Goal: Task Accomplishment & Management: Complete application form

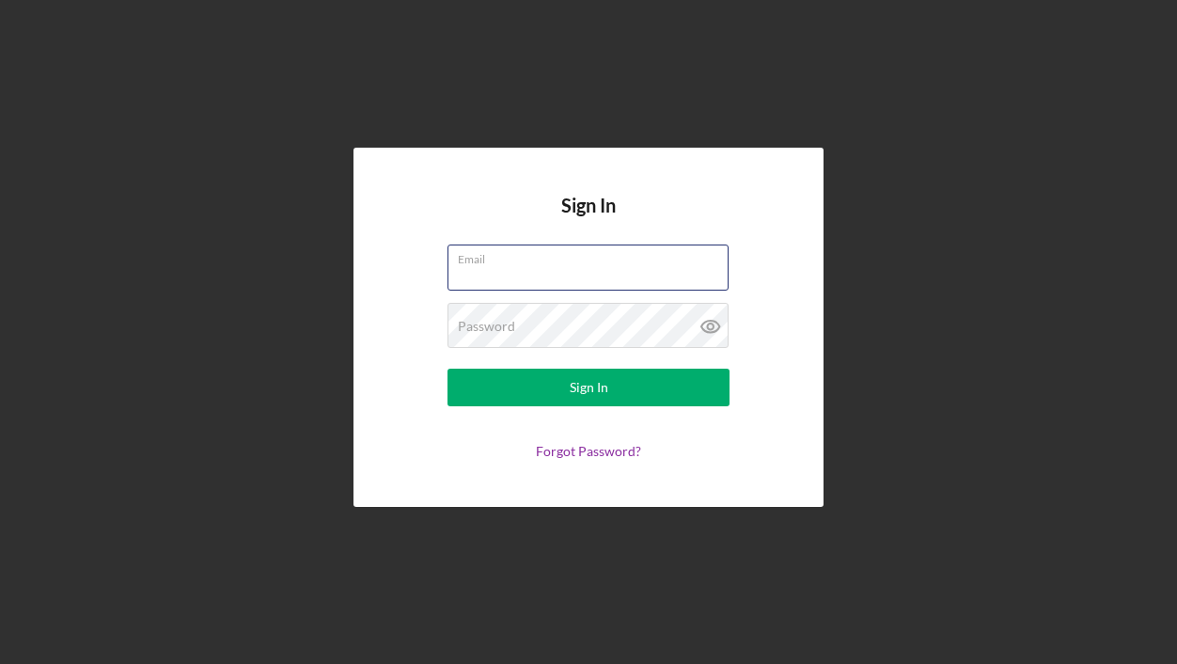
type input "[EMAIL_ADDRESS][DOMAIN_NAME]"
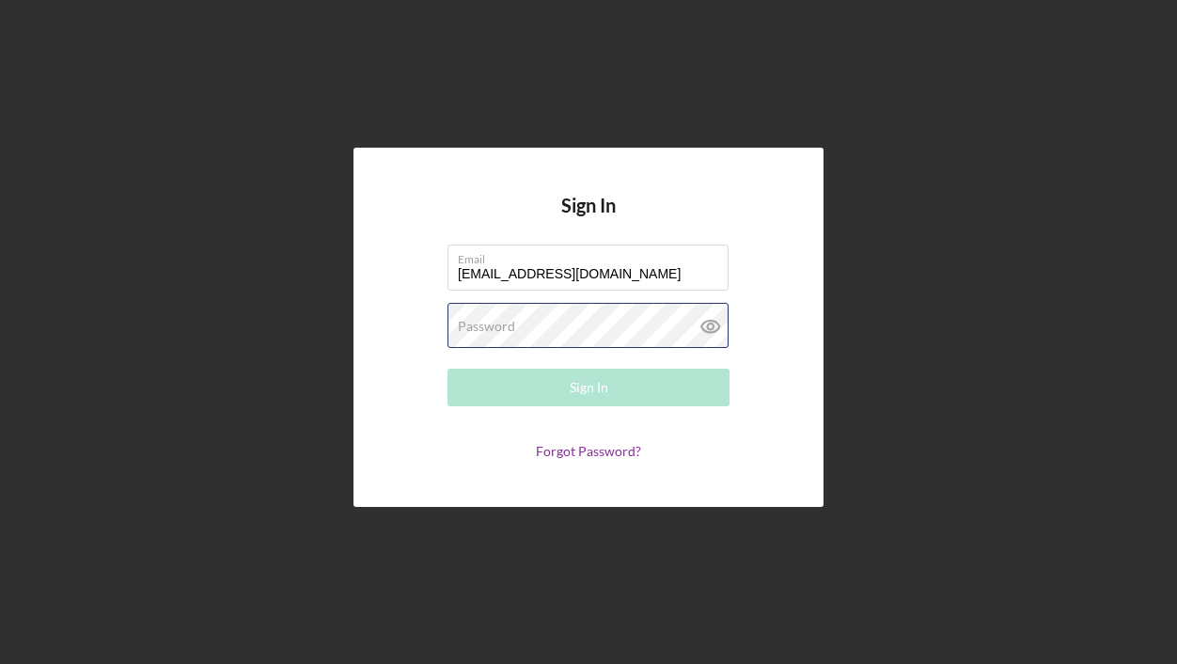
click at [588, 387] on button "Sign In" at bounding box center [588, 387] width 282 height 38
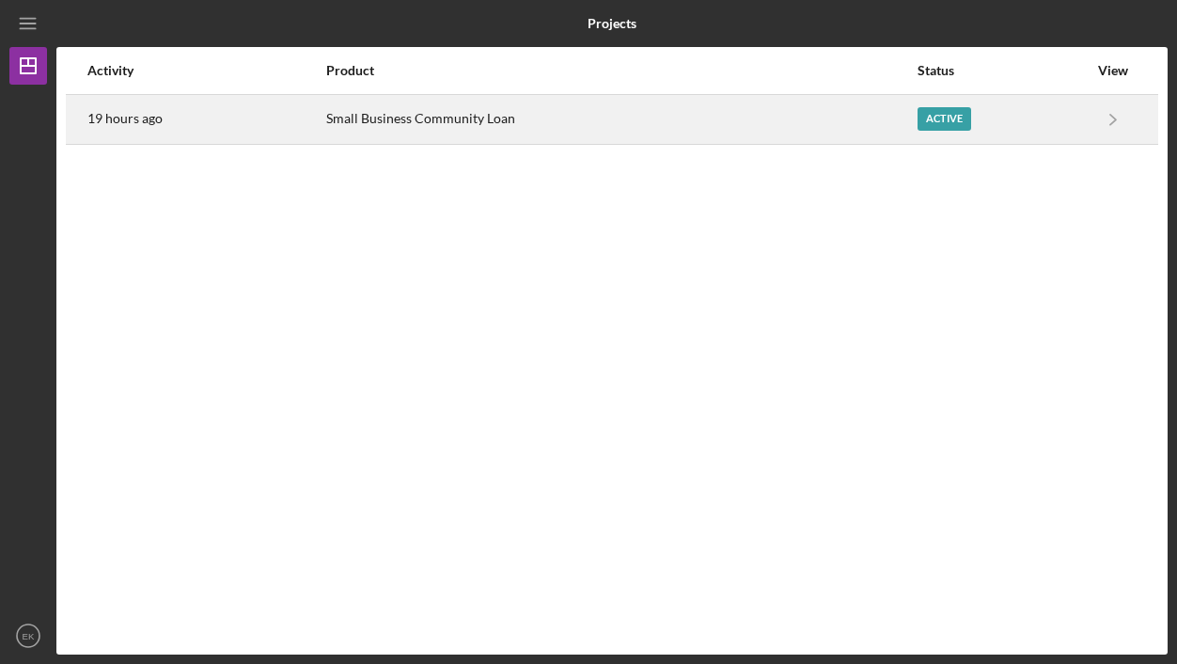
click at [796, 111] on div "Small Business Community Loan" at bounding box center [620, 119] width 589 height 47
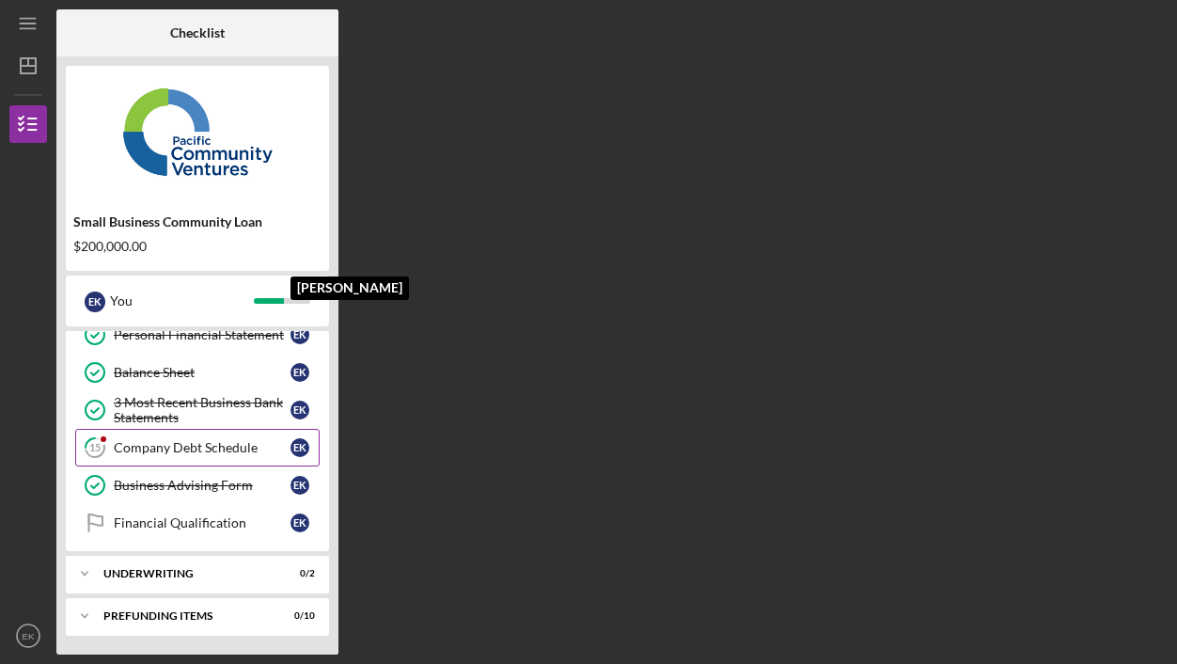
scroll to position [359, 0]
click at [226, 449] on div "Company Debt Schedule" at bounding box center [202, 447] width 177 height 15
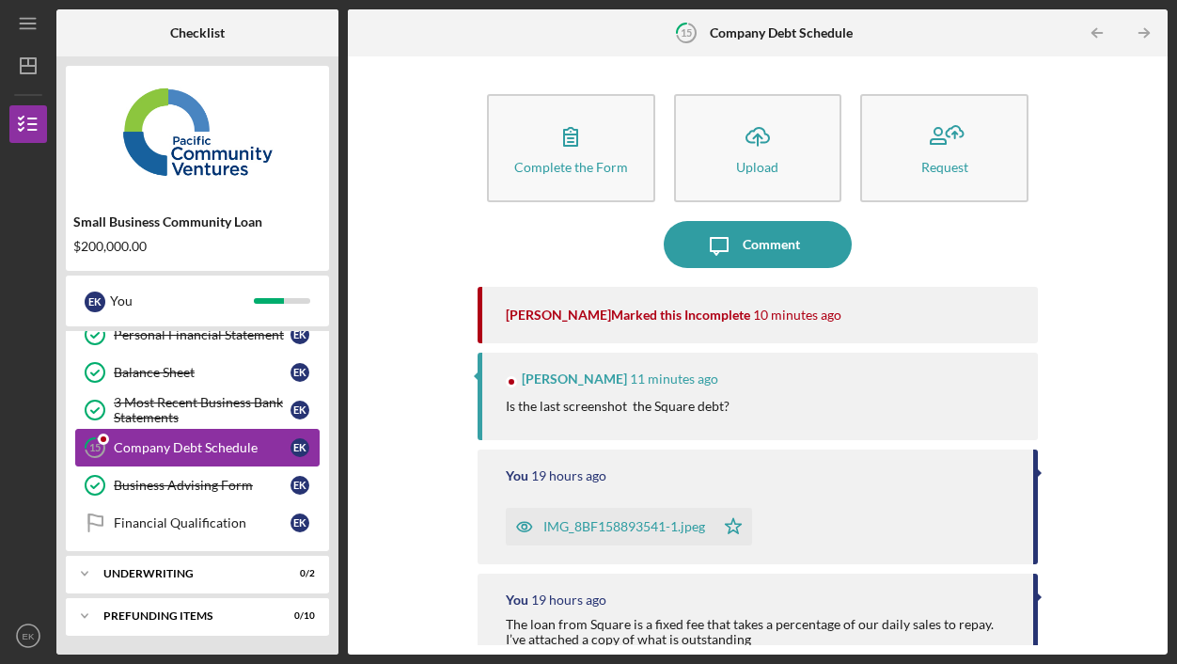
scroll to position [265, 0]
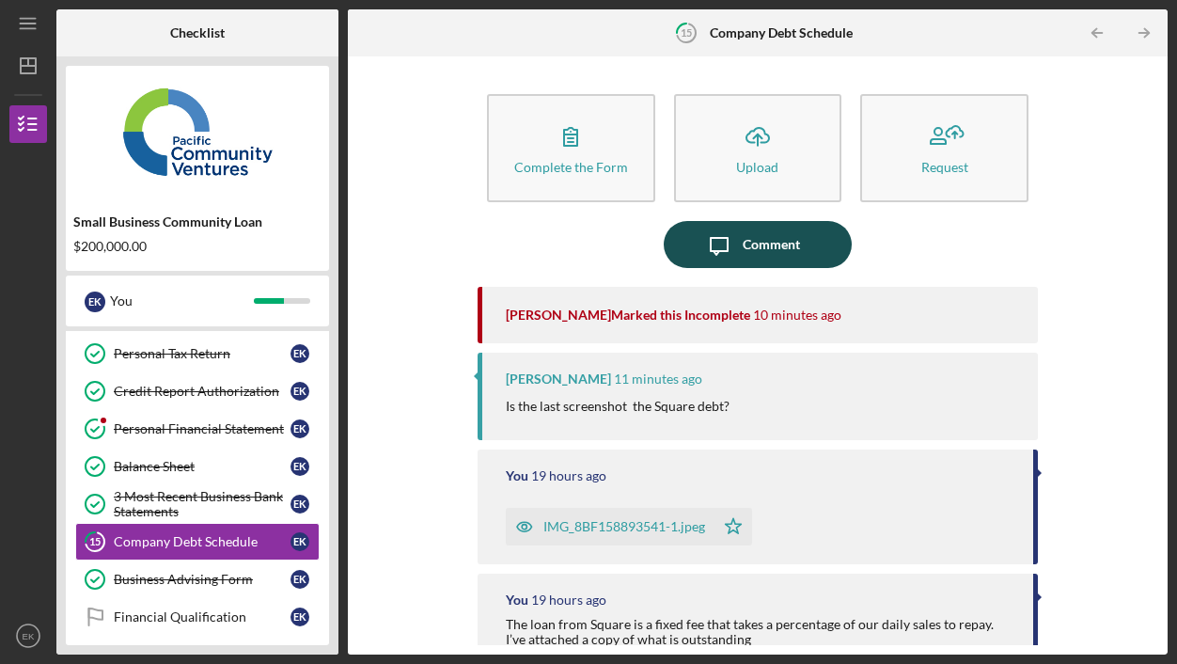
click at [794, 251] on div "Comment" at bounding box center [771, 244] width 57 height 47
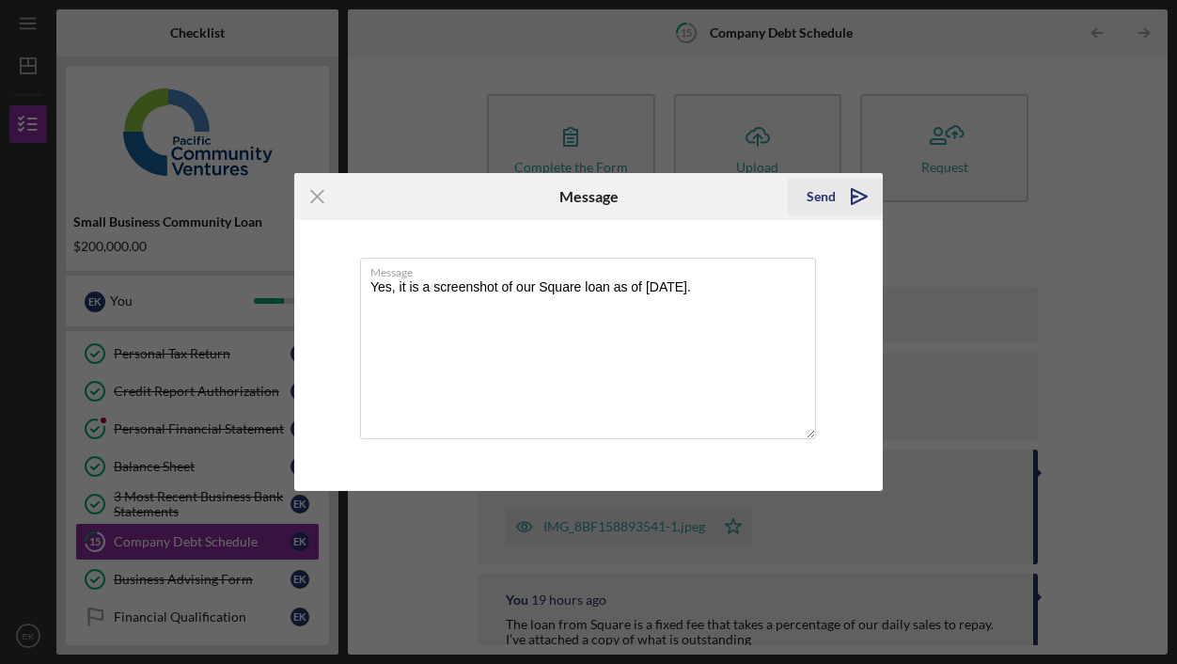
type textarea "Yes, it is a screenshot of our Square loan as of [DATE]."
click at [860, 207] on icon "Icon/icon-invite-send" at bounding box center [859, 196] width 47 height 47
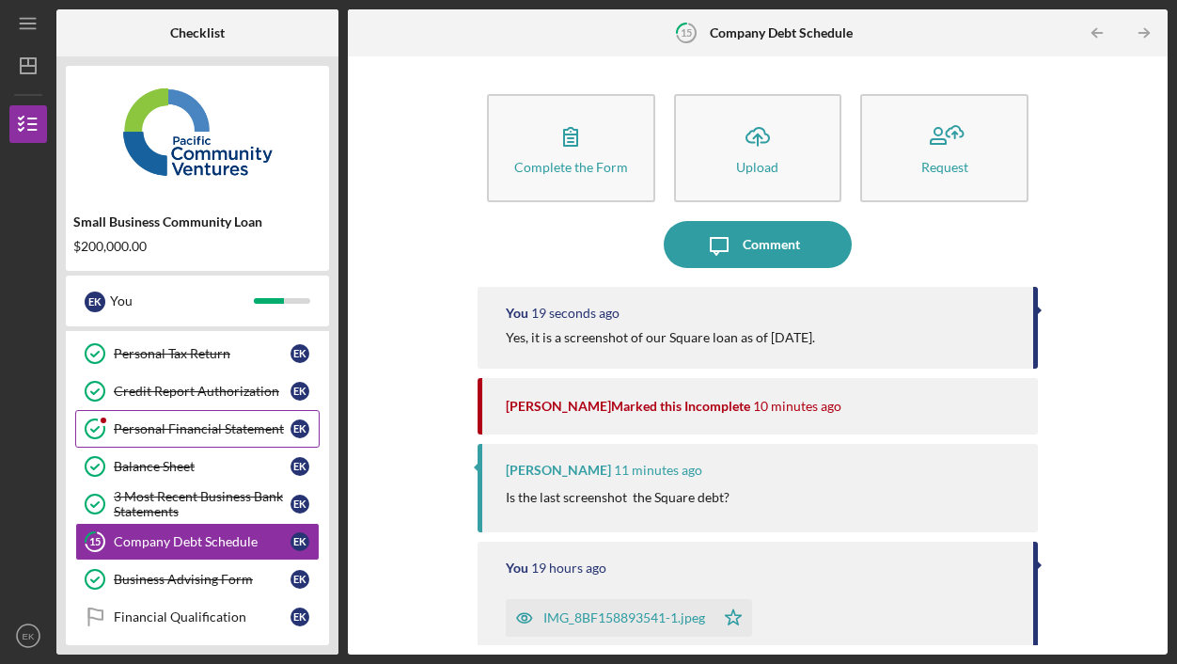
click at [149, 421] on div "Personal Financial Statement" at bounding box center [202, 428] width 177 height 15
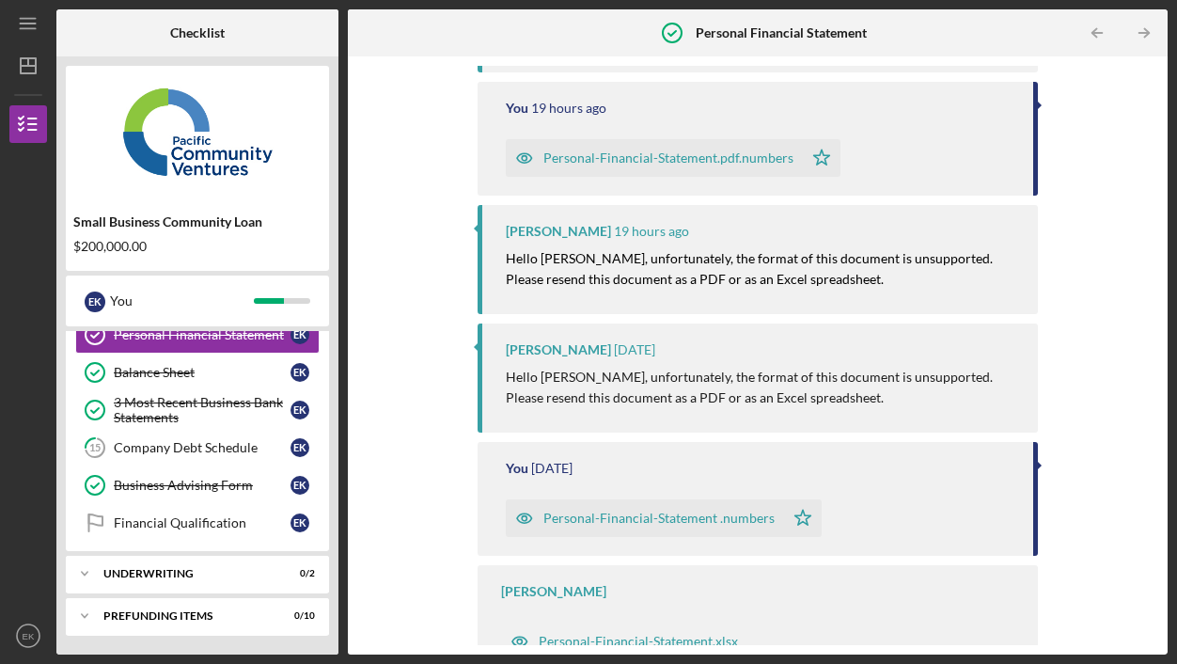
scroll to position [265, 0]
